Goal: Task Accomplishment & Management: Complete application form

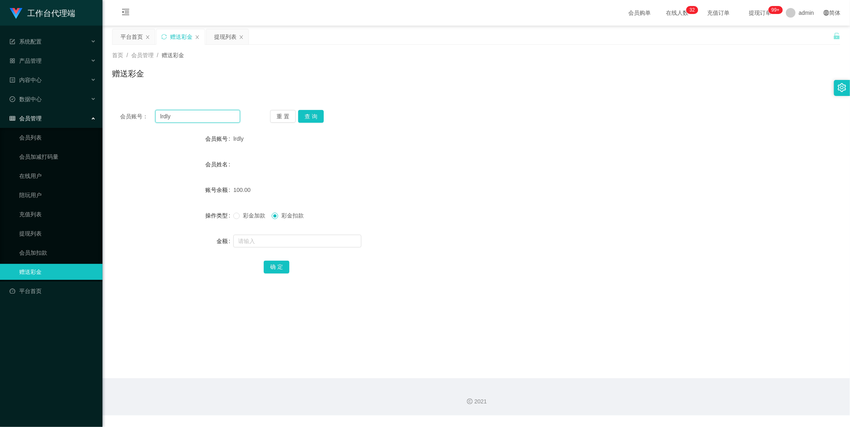
click at [197, 114] on input "lrdly" at bounding box center [197, 116] width 85 height 13
click at [309, 118] on button "查 询" at bounding box center [311, 116] width 26 height 13
click at [193, 111] on input "lrdly" at bounding box center [197, 116] width 85 height 13
paste input "92976223"
type input "92976223"
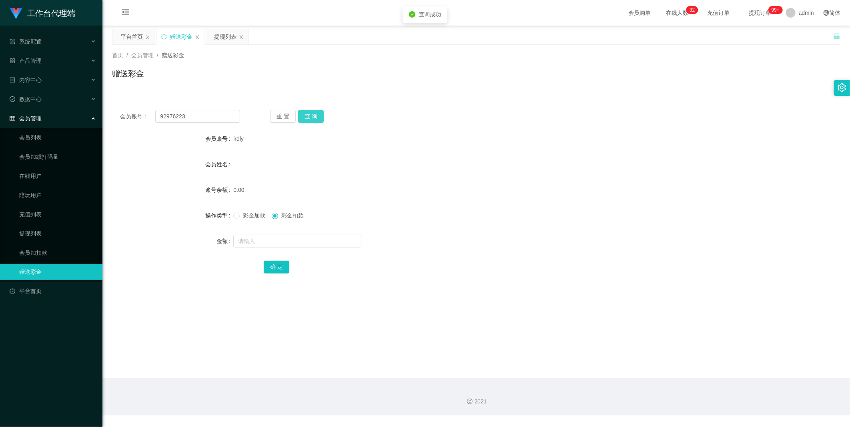
drag, startPoint x: 314, startPoint y: 114, endPoint x: 314, endPoint y: 126, distance: 12.0
click at [314, 114] on button "查 询" at bounding box center [311, 116] width 26 height 13
click at [250, 241] on input "text" at bounding box center [297, 241] width 128 height 13
click at [249, 218] on span "彩金加款" at bounding box center [254, 215] width 29 height 6
click at [253, 239] on input "text" at bounding box center [297, 241] width 128 height 13
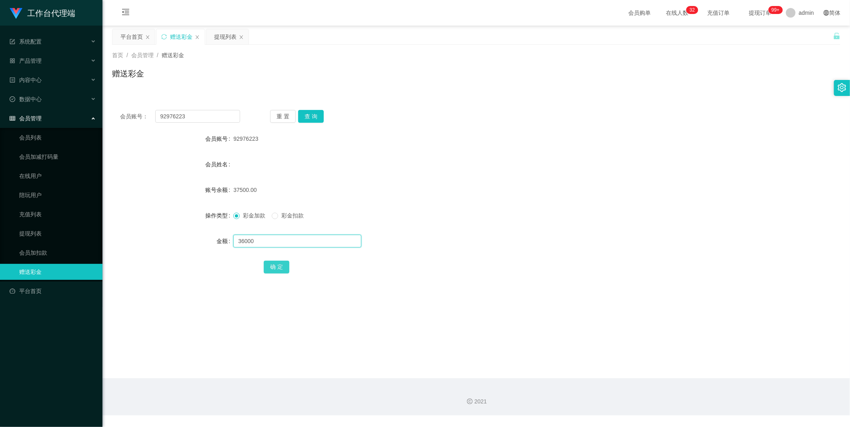
type input "36000"
click at [277, 273] on button "确 定" at bounding box center [277, 267] width 26 height 13
click at [278, 271] on button "确 定" at bounding box center [277, 267] width 26 height 13
click at [311, 115] on button "查 询" at bounding box center [311, 116] width 26 height 13
click at [212, 116] on input "92976223" at bounding box center [197, 116] width 85 height 13
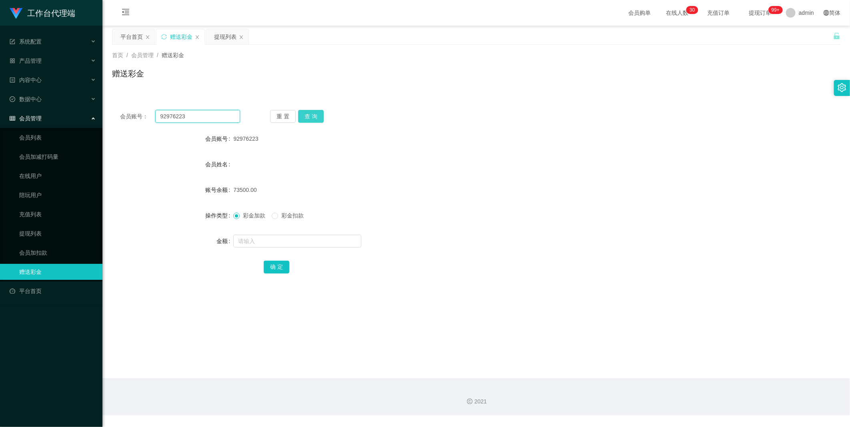
paste input "LizzNg"
type input "LizzNg"
click at [311, 118] on button "查 询" at bounding box center [311, 116] width 26 height 13
click at [288, 245] on input "text" at bounding box center [297, 241] width 128 height 13
type input "61000"
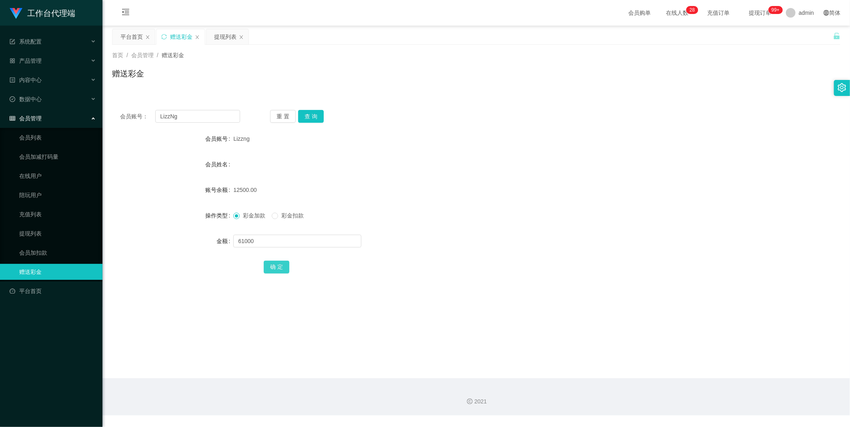
click at [278, 267] on button "确 定" at bounding box center [277, 267] width 26 height 13
click at [177, 115] on input "LizzNg" at bounding box center [197, 116] width 85 height 13
click at [209, 120] on input "LizzNg" at bounding box center [197, 116] width 85 height 13
type input "92976223"
click at [313, 117] on button "查 询" at bounding box center [311, 116] width 26 height 13
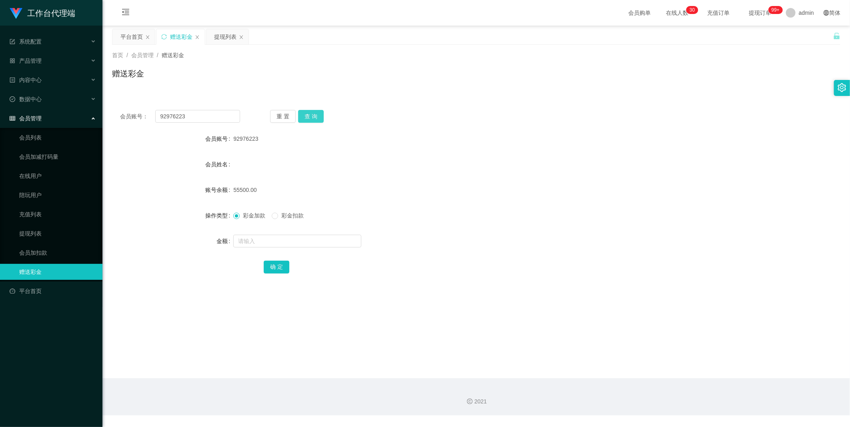
click at [315, 119] on button "查 询" at bounding box center [311, 116] width 26 height 13
click at [255, 238] on input "text" at bounding box center [297, 241] width 128 height 13
type input "18000"
drag, startPoint x: 275, startPoint y: 270, endPoint x: 304, endPoint y: 249, distance: 35.3
click at [275, 270] on button "确 定" at bounding box center [277, 267] width 26 height 13
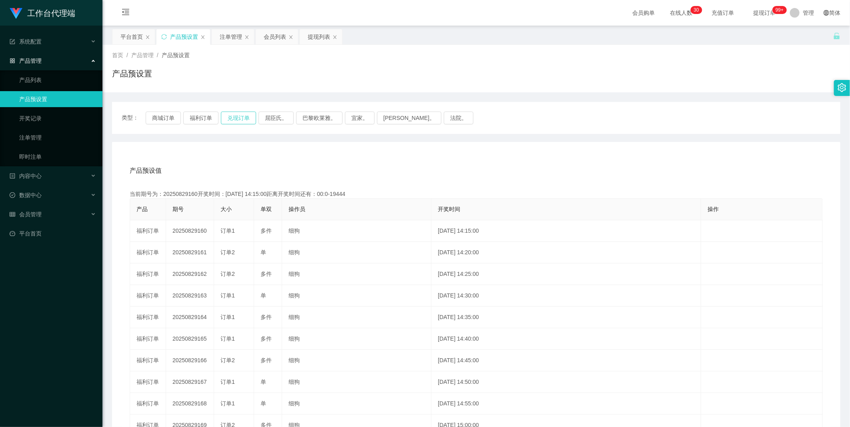
click at [232, 116] on button "兑现订单" at bounding box center [238, 118] width 35 height 13
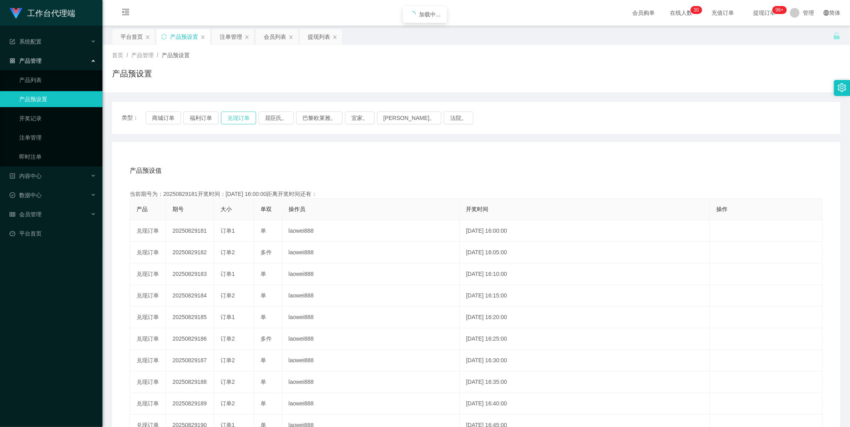
click at [232, 116] on button "兑现订单" at bounding box center [238, 118] width 35 height 13
click at [235, 36] on div "注单管理" at bounding box center [231, 36] width 22 height 15
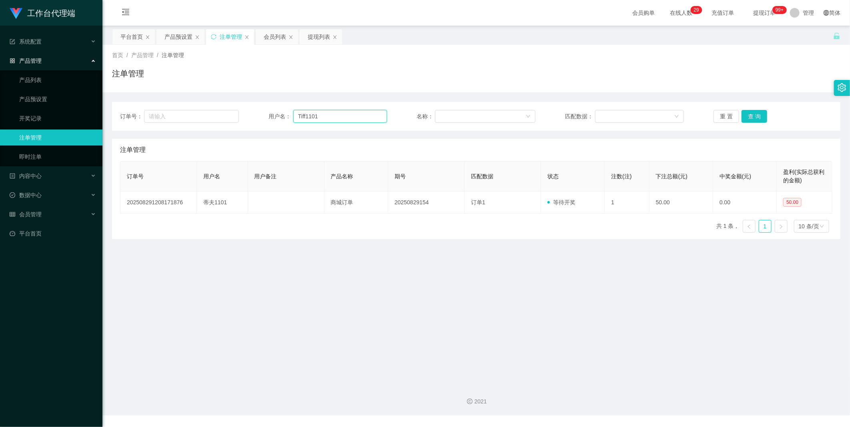
click at [321, 117] on input "Tiff1101" at bounding box center [340, 116] width 94 height 13
paste input "92976223"
type input "92976223"
click at [748, 112] on button "查 询" at bounding box center [755, 116] width 26 height 13
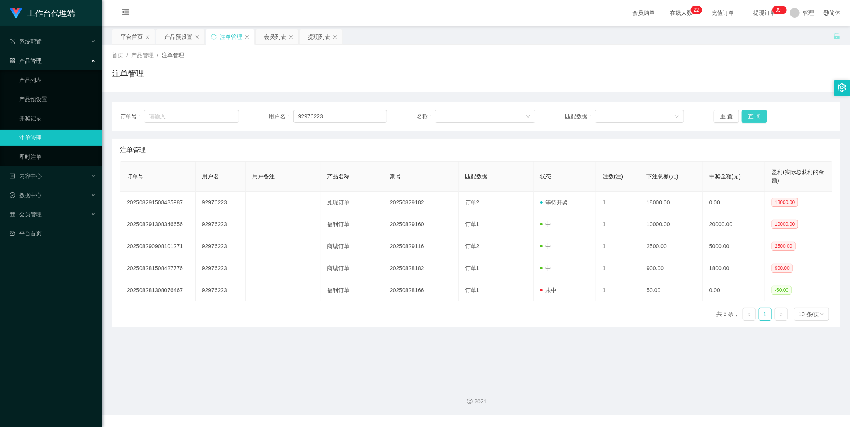
click at [747, 118] on button "查 询" at bounding box center [755, 116] width 26 height 13
click at [324, 119] on input "92976223" at bounding box center [340, 116] width 94 height 13
click at [755, 123] on div "订单号： 用户名： 92976223 名称： 匹配数据： 重 置 查 询" at bounding box center [476, 116] width 728 height 29
click at [754, 118] on button "查 询" at bounding box center [755, 116] width 26 height 13
click at [746, 115] on button "查 询" at bounding box center [755, 116] width 26 height 13
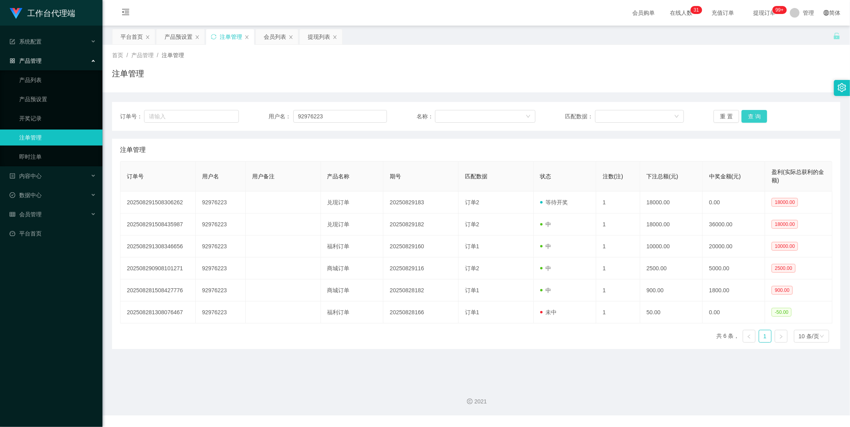
click at [750, 116] on button "查 询" at bounding box center [755, 116] width 26 height 13
drag, startPoint x: 347, startPoint y: 110, endPoint x: 297, endPoint y: 110, distance: 50.4
click at [297, 110] on input "92976223" at bounding box center [340, 116] width 94 height 13
